Goal: Information Seeking & Learning: Learn about a topic

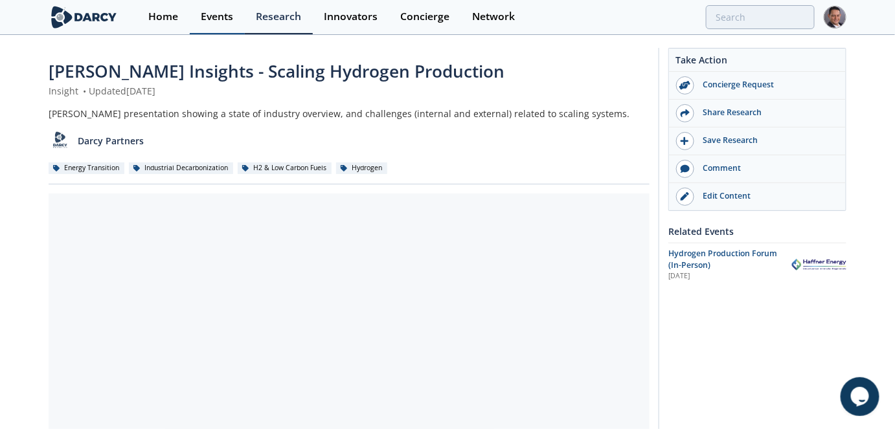
click at [205, 17] on div "Events" at bounding box center [217, 17] width 32 height 10
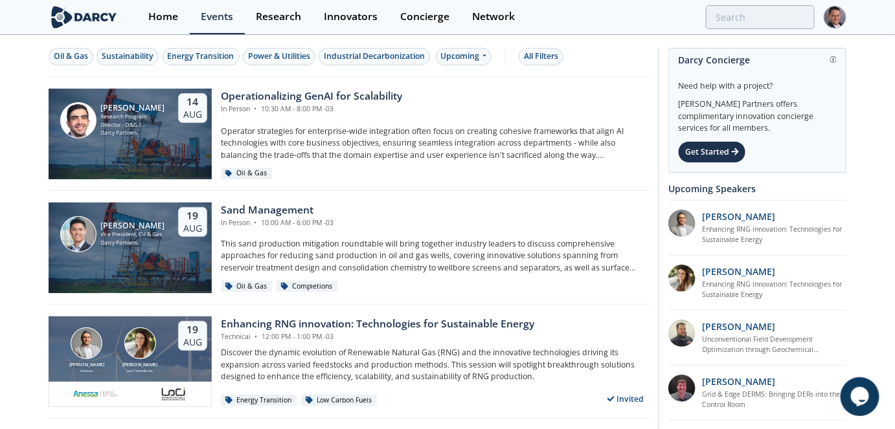
click at [440, 67] on div "Oil & Gas Sustainability Energy Transition Power & Utilities Industrial Decarbo…" at bounding box center [349, 56] width 601 height 41
click at [455, 60] on div "Upcoming" at bounding box center [464, 56] width 56 height 17
click at [465, 99] on div "Past" at bounding box center [478, 98] width 80 height 21
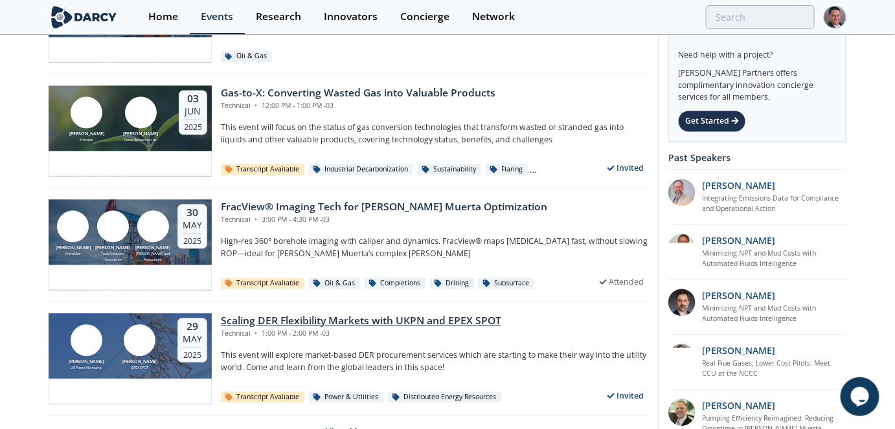
scroll to position [2571, 0]
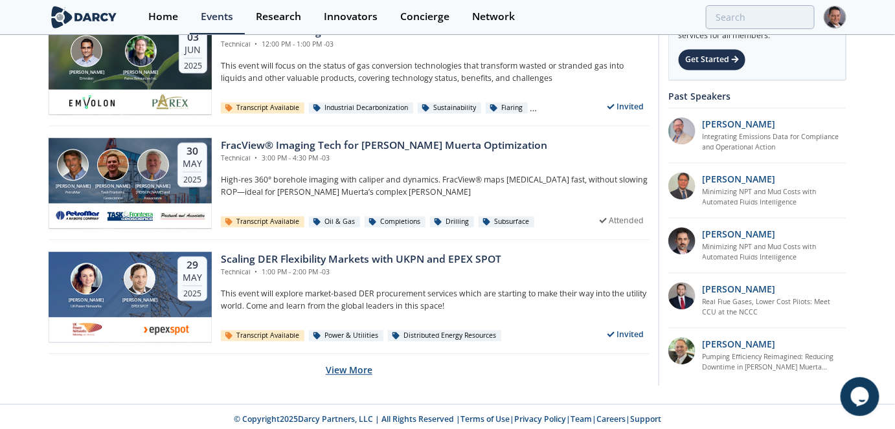
click at [359, 367] on button "View More" at bounding box center [349, 370] width 47 height 32
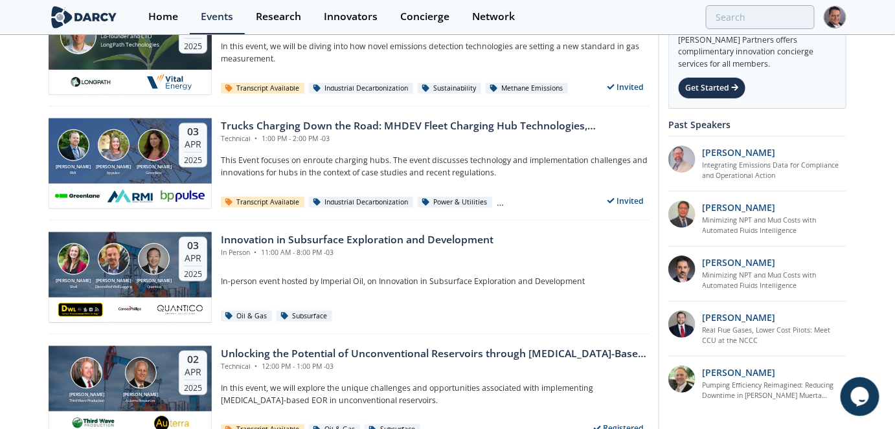
scroll to position [5415, 0]
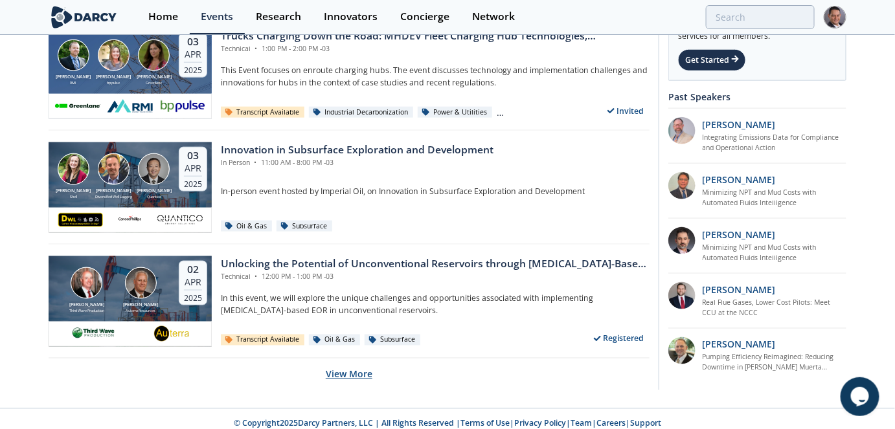
click at [350, 364] on button "View More" at bounding box center [349, 375] width 47 height 32
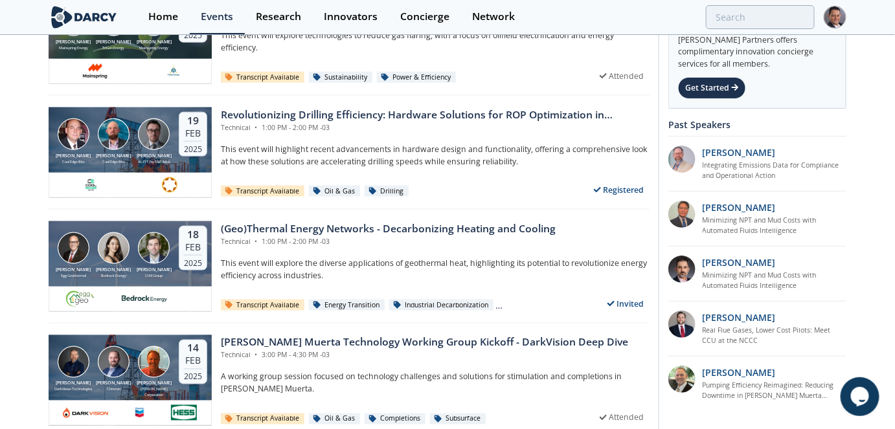
scroll to position [7168, 0]
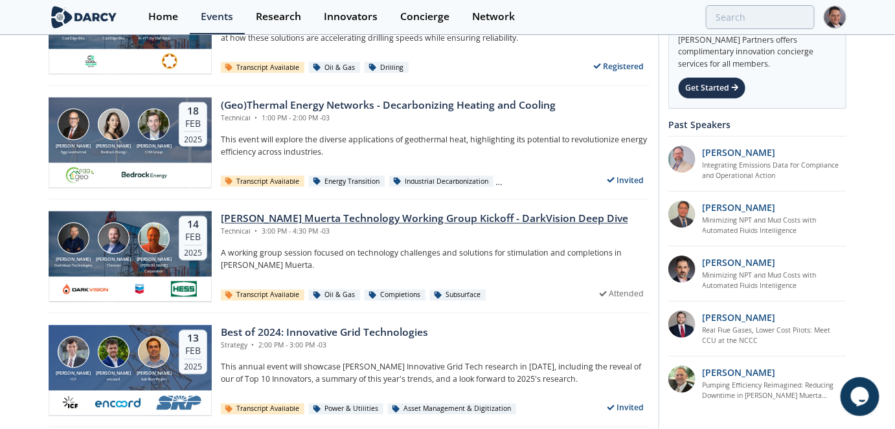
click at [381, 212] on div "Vaca Muerta Technology Working Group Kickoff - DarkVision Deep Dive" at bounding box center [424, 220] width 407 height 16
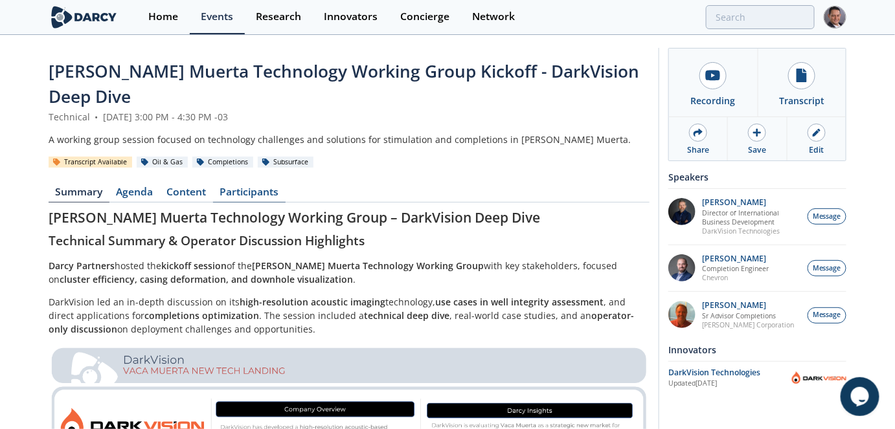
click at [258, 187] on link "Participants" at bounding box center [249, 195] width 72 height 16
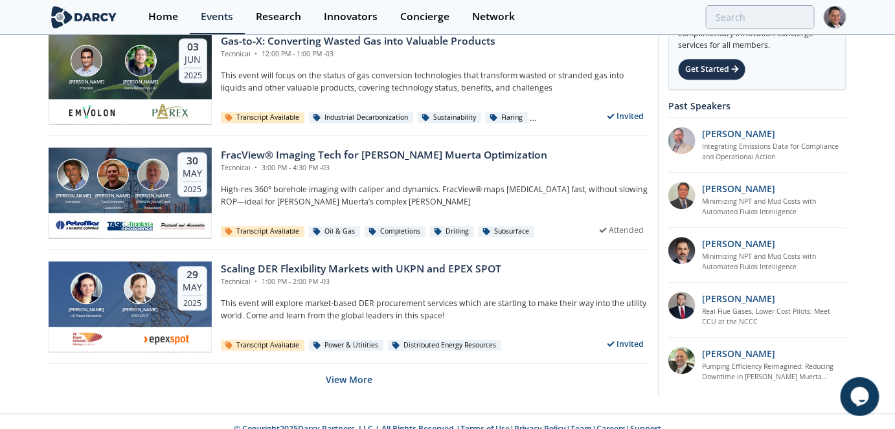
scroll to position [2571, 0]
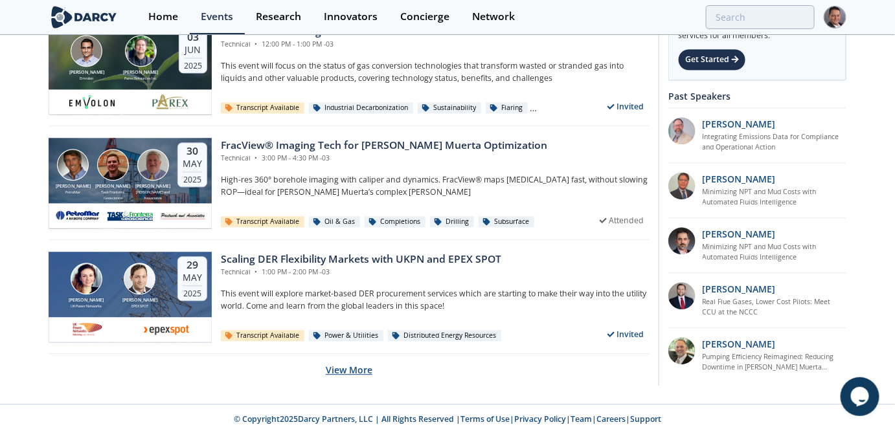
click at [359, 361] on button "View More" at bounding box center [349, 370] width 47 height 32
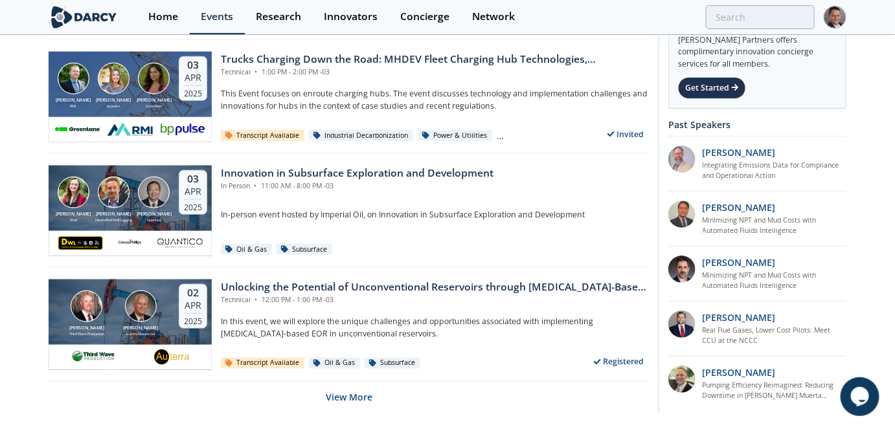
scroll to position [5415, 0]
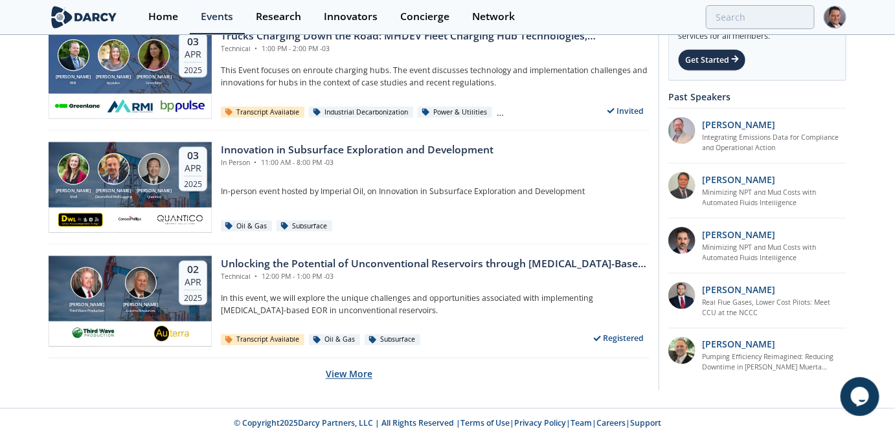
click at [357, 361] on button "View More" at bounding box center [349, 375] width 47 height 32
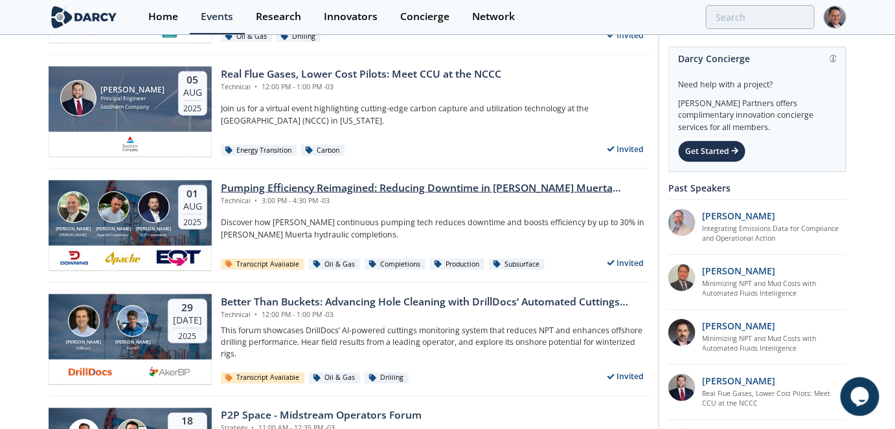
scroll to position [471, 0]
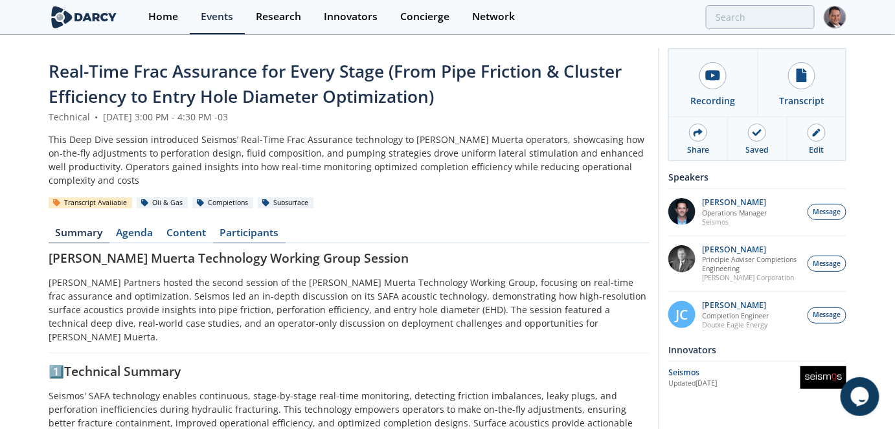
click at [257, 230] on link "Participants" at bounding box center [249, 236] width 72 height 16
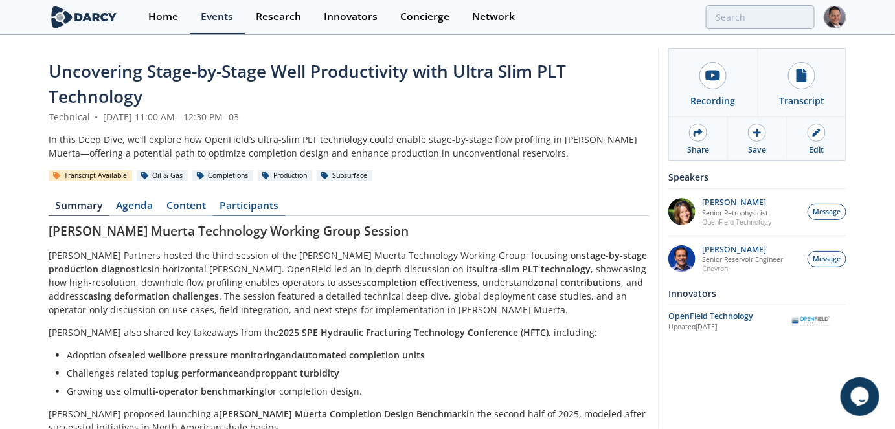
drag, startPoint x: 245, startPoint y: 205, endPoint x: 258, endPoint y: 208, distance: 14.0
click at [245, 205] on link "Participants" at bounding box center [249, 209] width 72 height 16
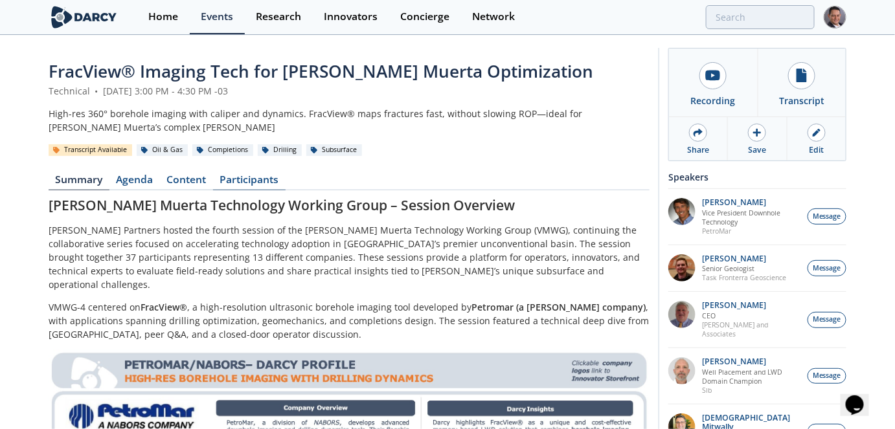
click at [263, 180] on link "Participants" at bounding box center [249, 183] width 72 height 16
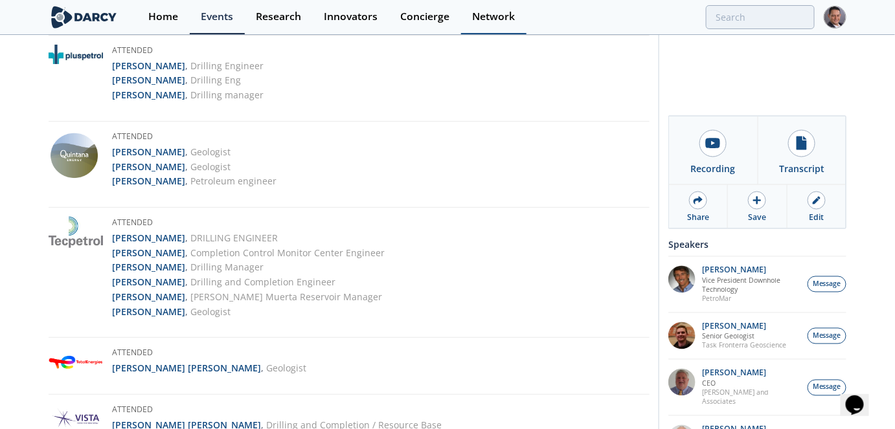
scroll to position [588, 0]
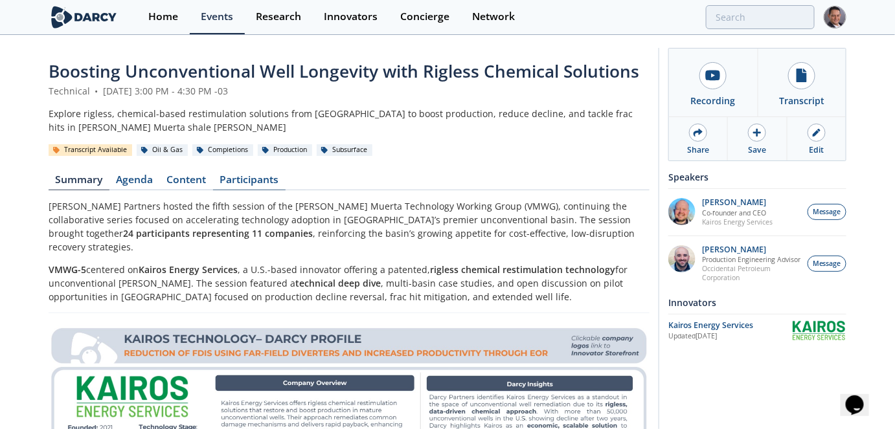
click at [238, 181] on link "Participants" at bounding box center [249, 183] width 72 height 16
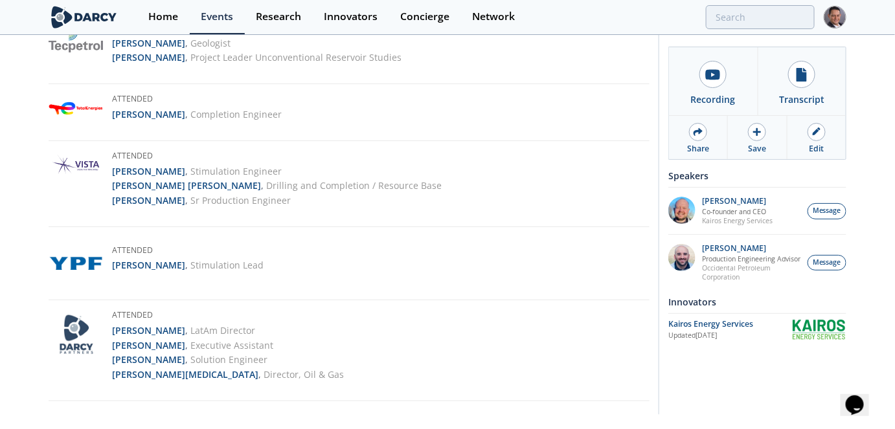
scroll to position [823, 0]
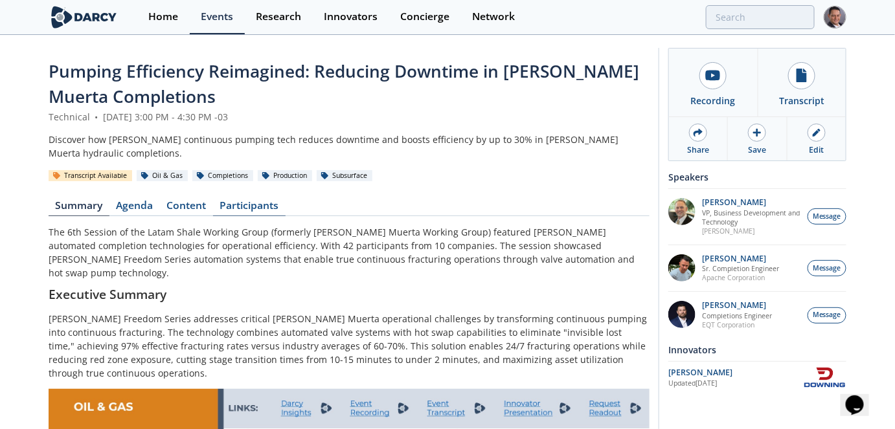
click at [259, 204] on link "Participants" at bounding box center [249, 209] width 72 height 16
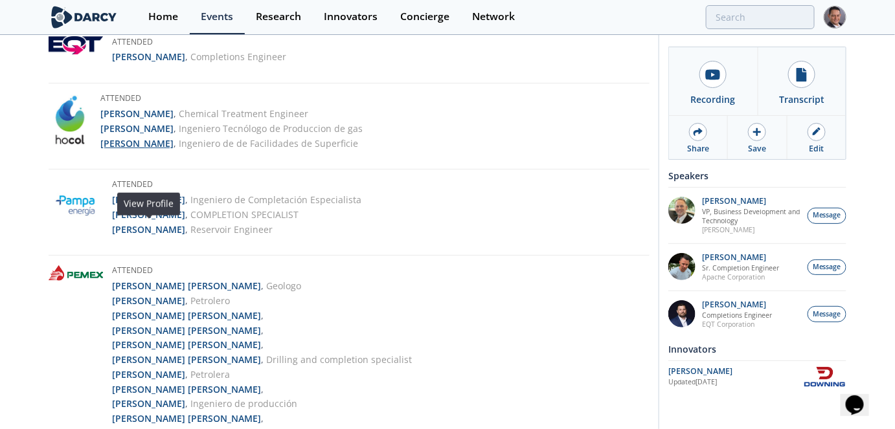
scroll to position [200, 0]
